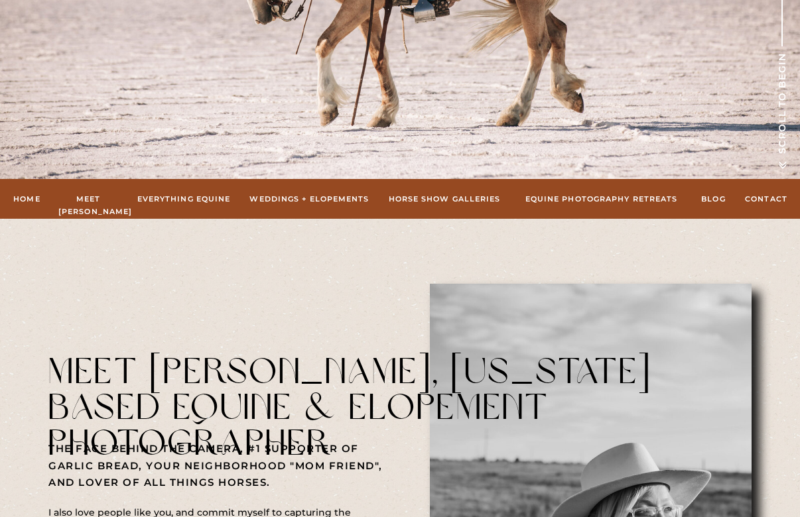
scroll to position [373, 0]
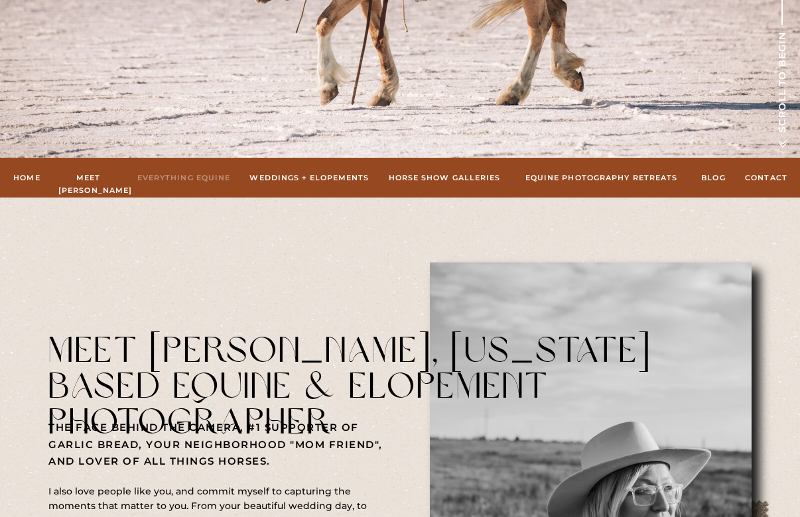
click at [221, 181] on nav "Everything Equine" at bounding box center [183, 178] width 97 height 12
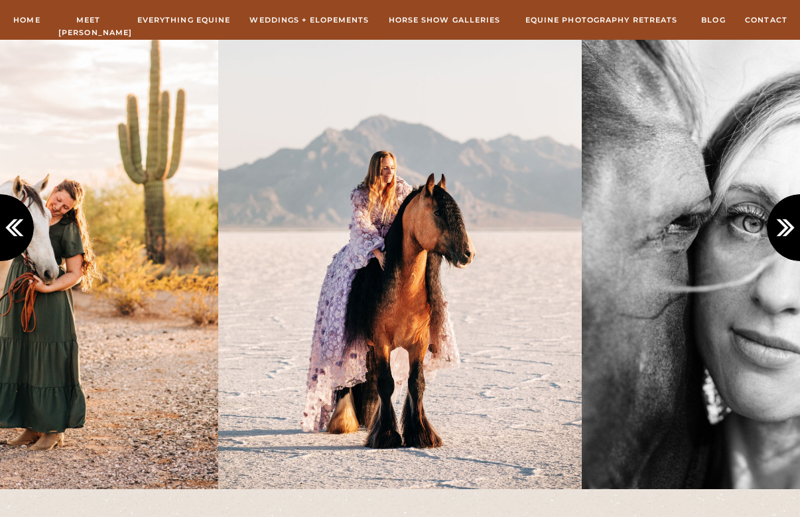
scroll to position [1264, 0]
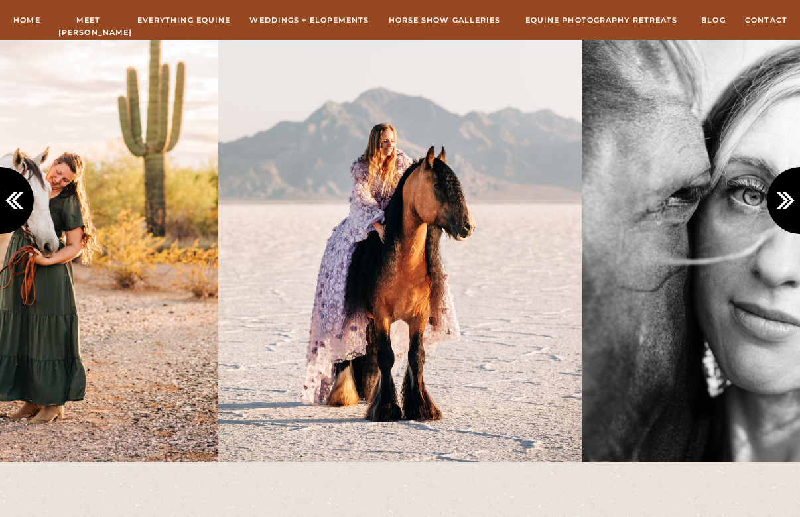
click at [788, 208] on icon at bounding box center [788, 201] width 22 height 22
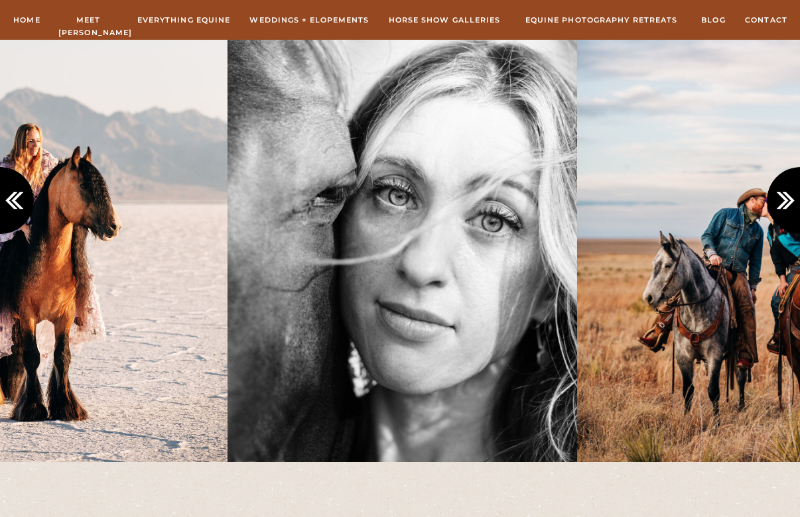
click at [788, 208] on icon at bounding box center [788, 201] width 22 height 22
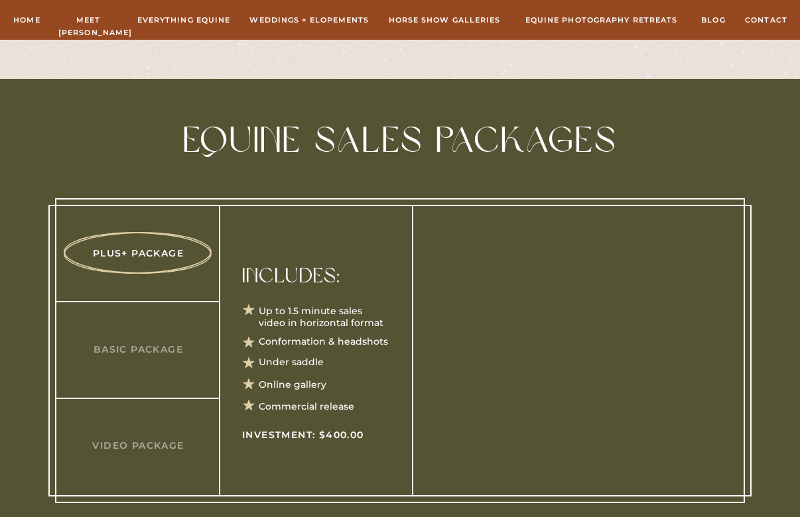
scroll to position [4185, 0]
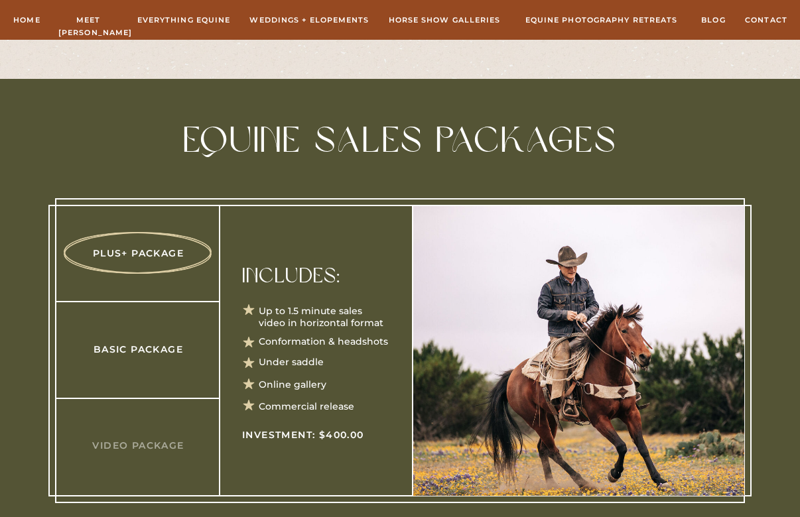
click at [113, 355] on h3 "Basic Package" at bounding box center [138, 349] width 128 height 14
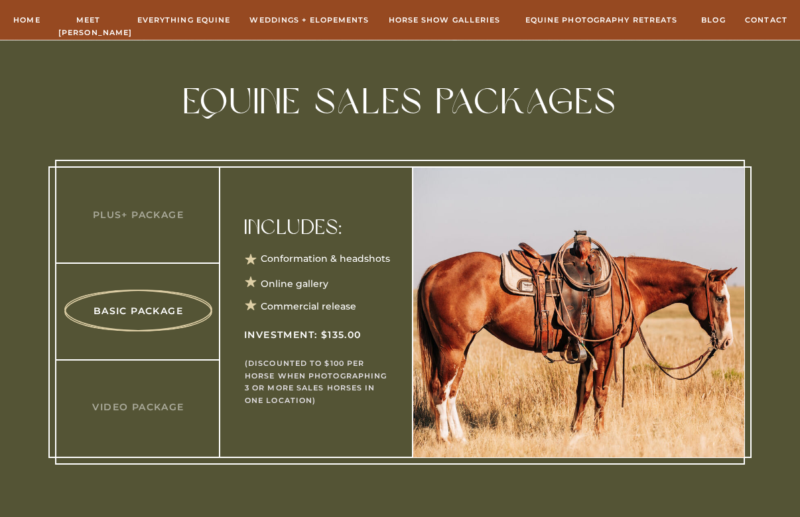
scroll to position [4225, 0]
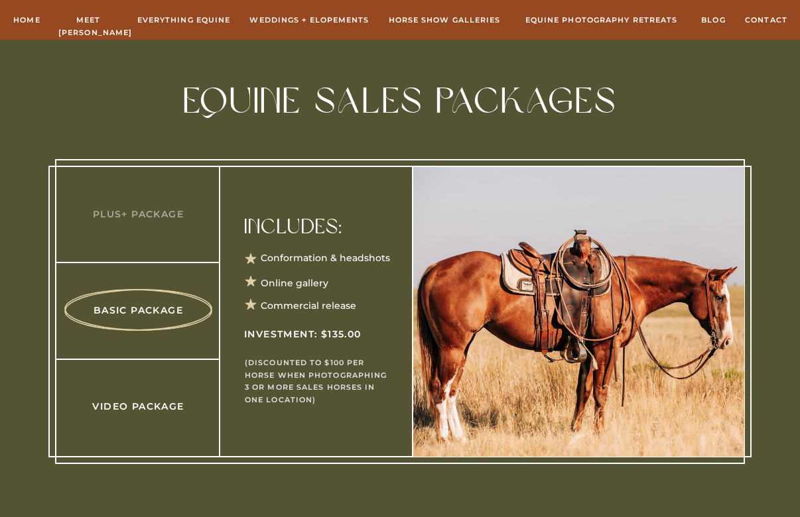
click at [119, 407] on h3 "Video Package" at bounding box center [138, 406] width 128 height 14
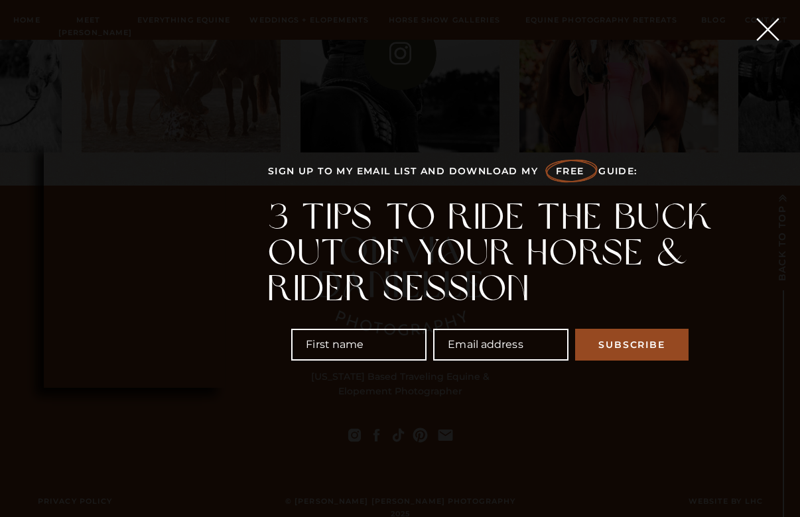
scroll to position [6329, 0]
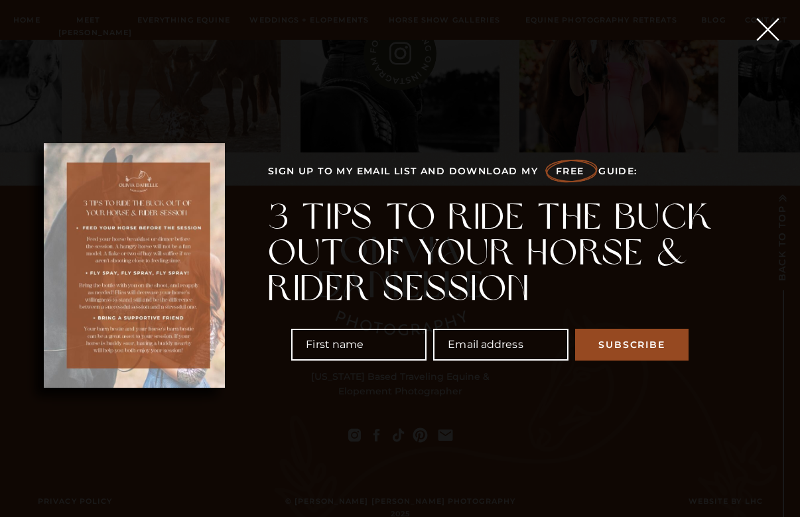
click at [774, 29] on icon at bounding box center [767, 29] width 39 height 39
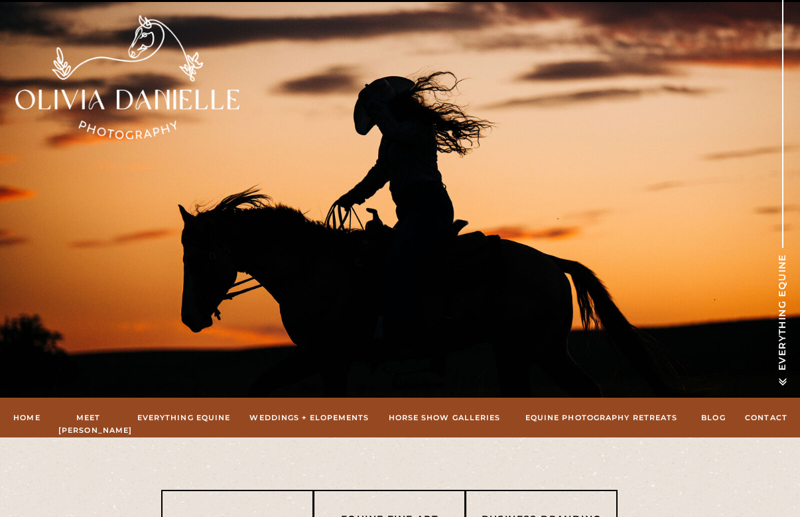
scroll to position [0, 0]
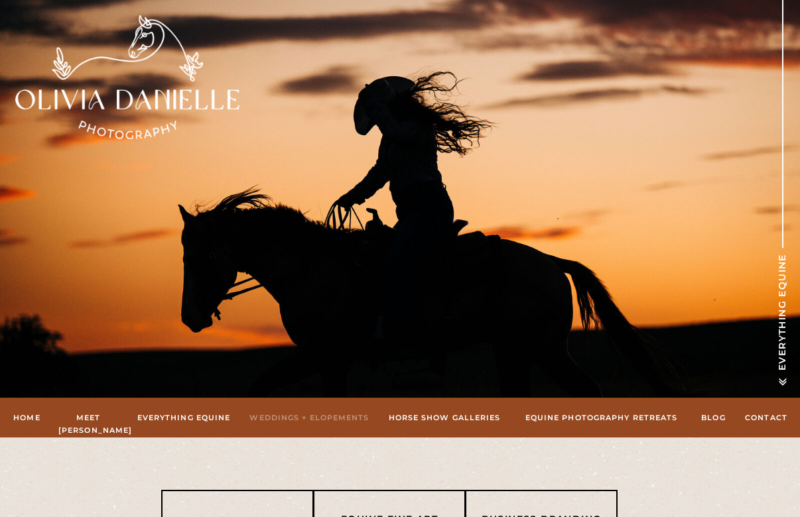
click at [311, 416] on nav "Weddings + Elopements" at bounding box center [309, 418] width 120 height 12
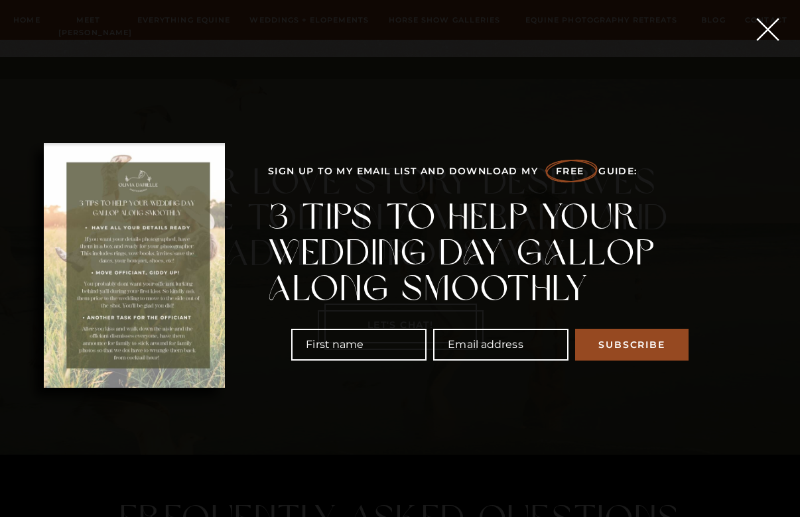
scroll to position [3184, 0]
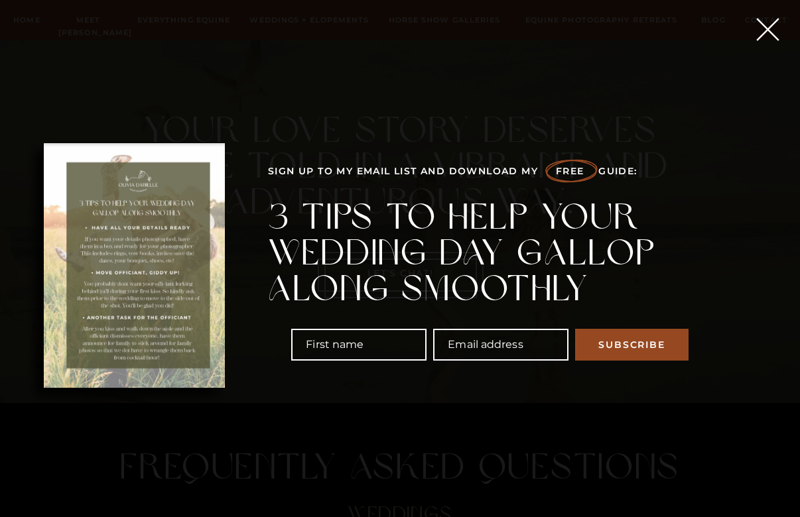
click at [765, 33] on icon at bounding box center [767, 29] width 39 height 39
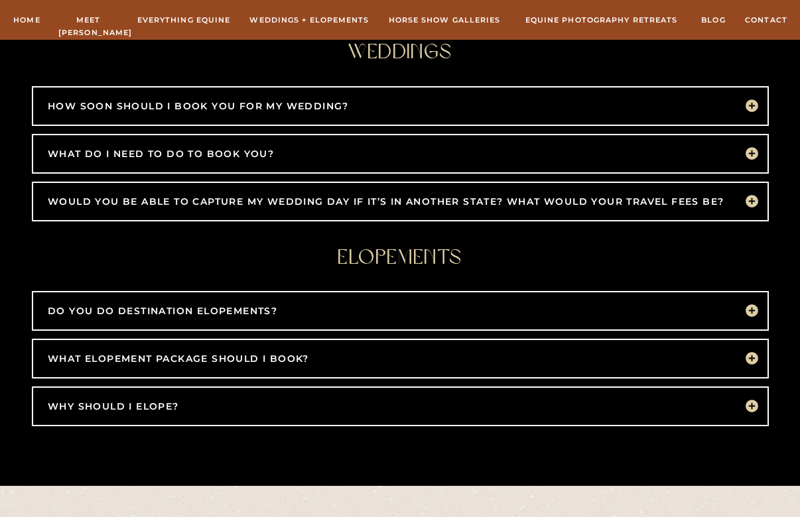
scroll to position [3658, 0]
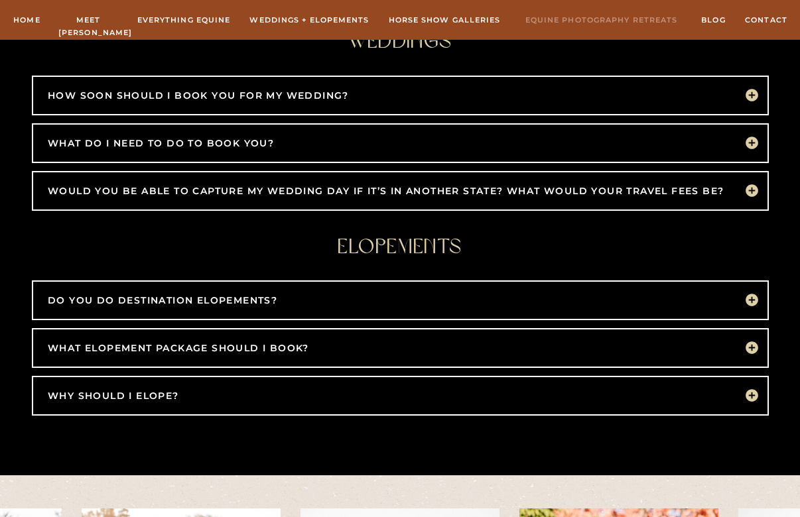
click at [586, 19] on nav "Equine Photography Retreats" at bounding box center [601, 20] width 162 height 12
